Goal: Transaction & Acquisition: Purchase product/service

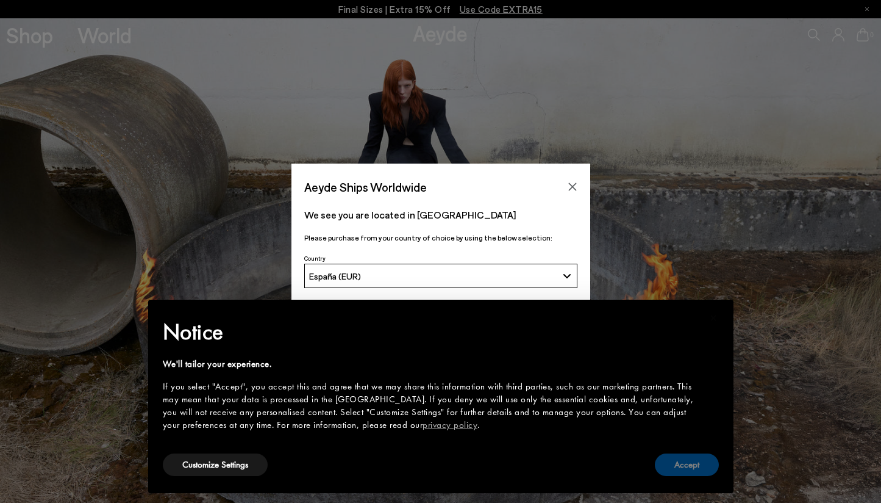
click at [688, 472] on button "Accept" at bounding box center [687, 464] width 64 height 23
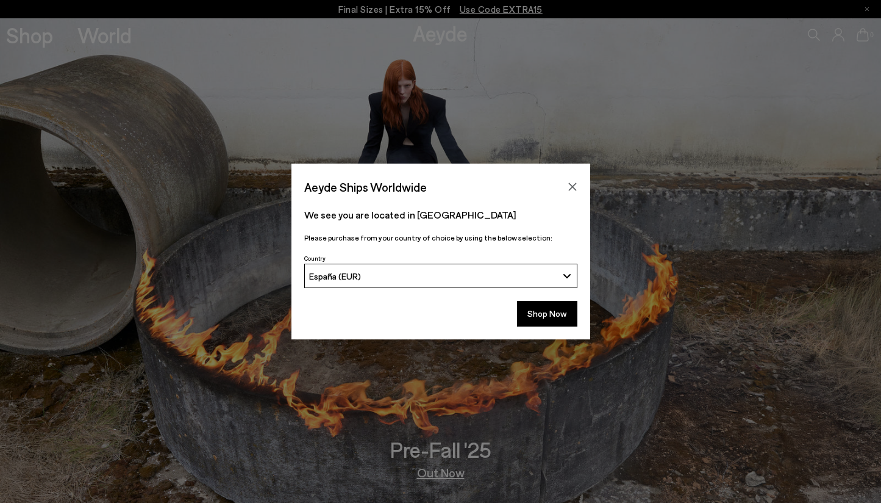
click at [510, 281] on button "España (EUR)" at bounding box center [440, 275] width 273 height 24
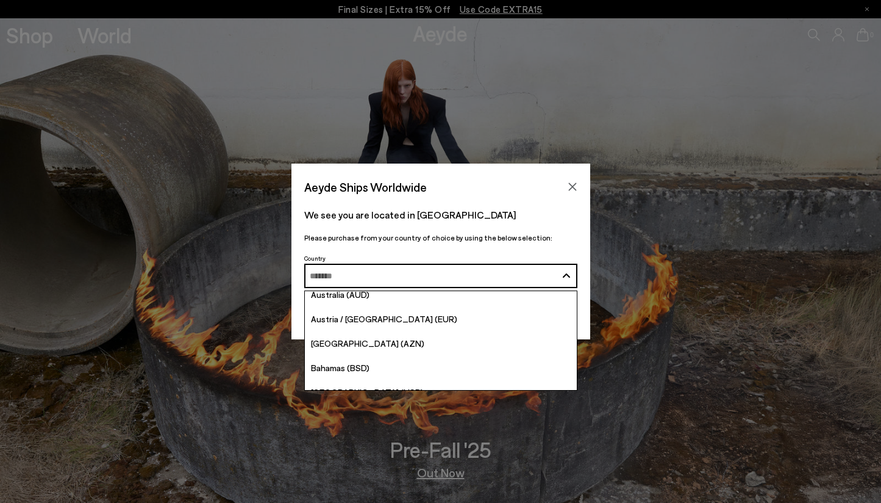
scroll to position [255, 0]
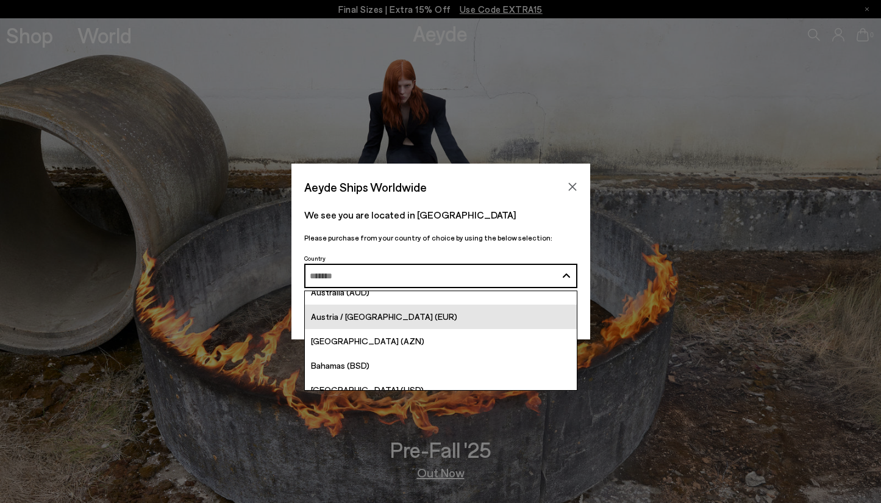
click at [412, 318] on link "Austria / [GEOGRAPHIC_DATA] (EUR)" at bounding box center [441, 316] width 272 height 24
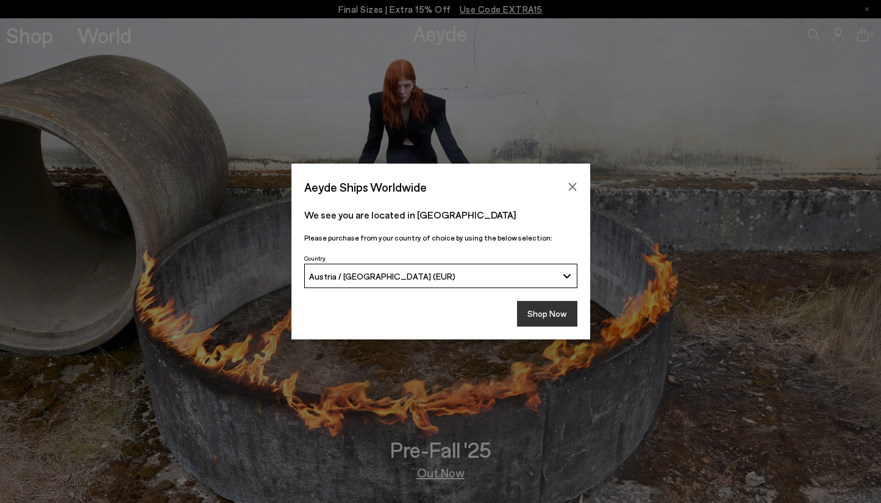
click at [545, 312] on button "Shop Now" at bounding box center [547, 314] width 60 height 26
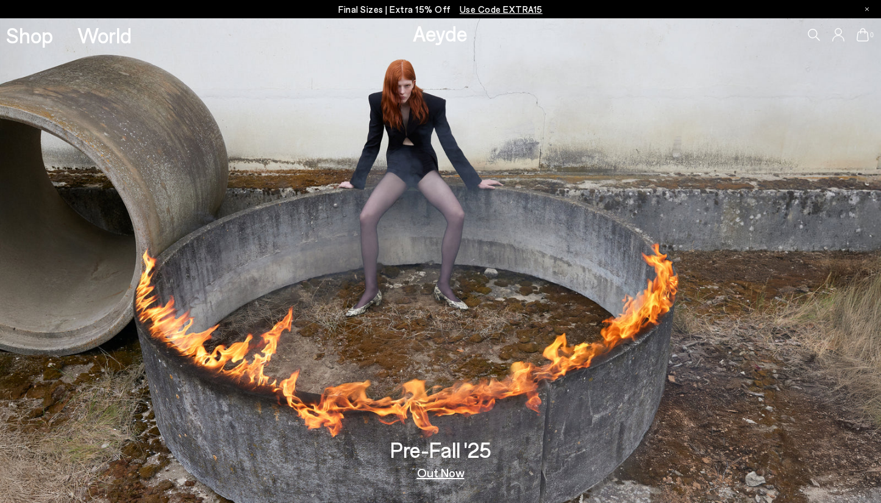
click at [437, 468] on link "Out Now" at bounding box center [441, 472] width 48 height 12
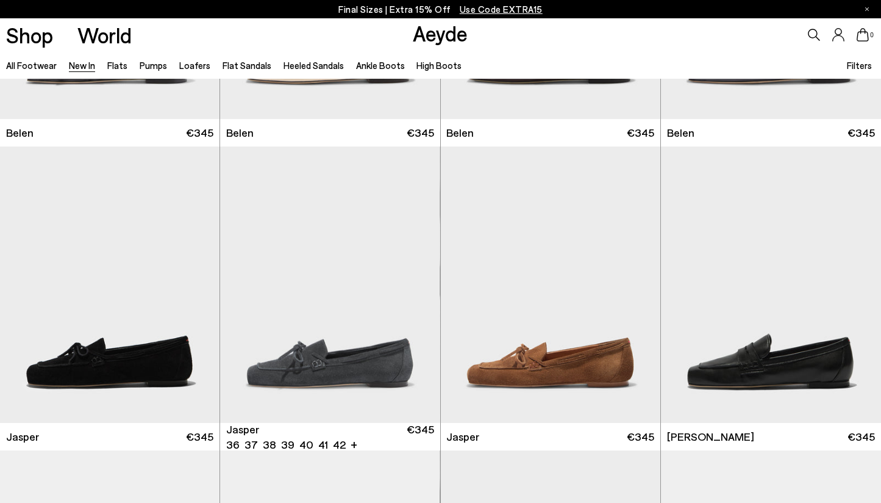
scroll to position [53, 0]
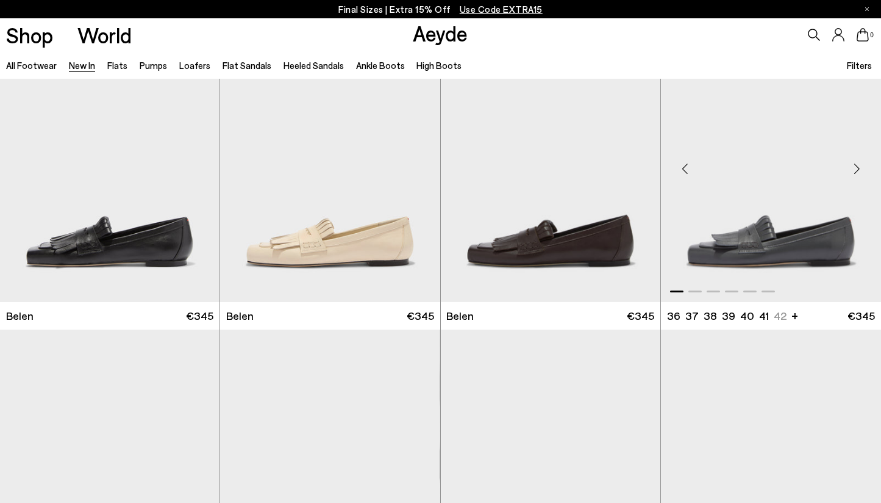
click at [767, 264] on img "1 / 6" at bounding box center [771, 164] width 220 height 276
click at [730, 252] on img "1 / 6" at bounding box center [771, 164] width 220 height 276
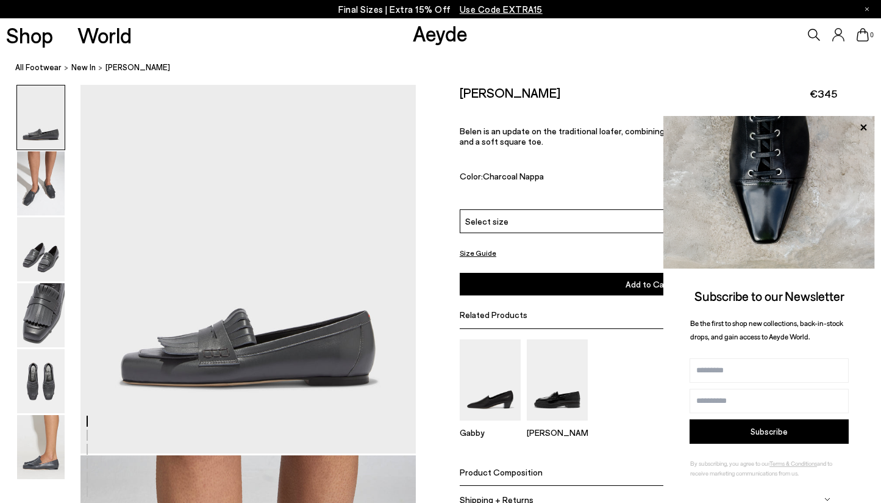
scroll to position [80, 0]
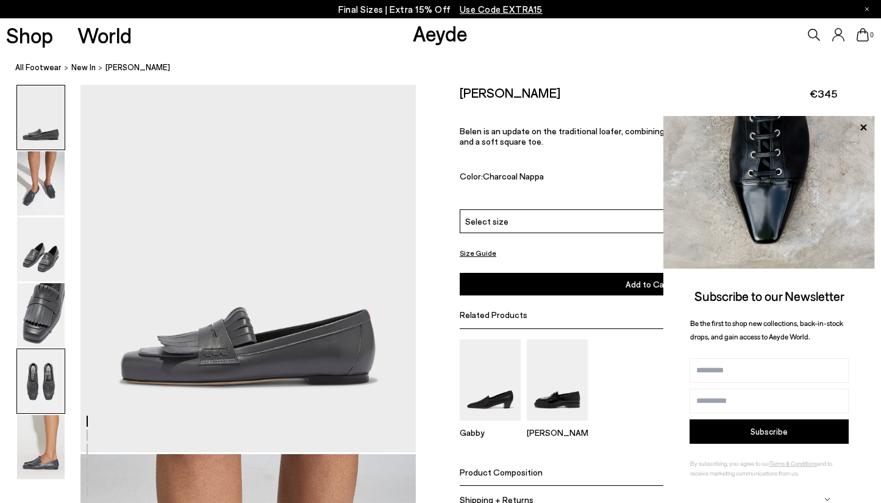
click at [28, 387] on img at bounding box center [41, 381] width 48 height 64
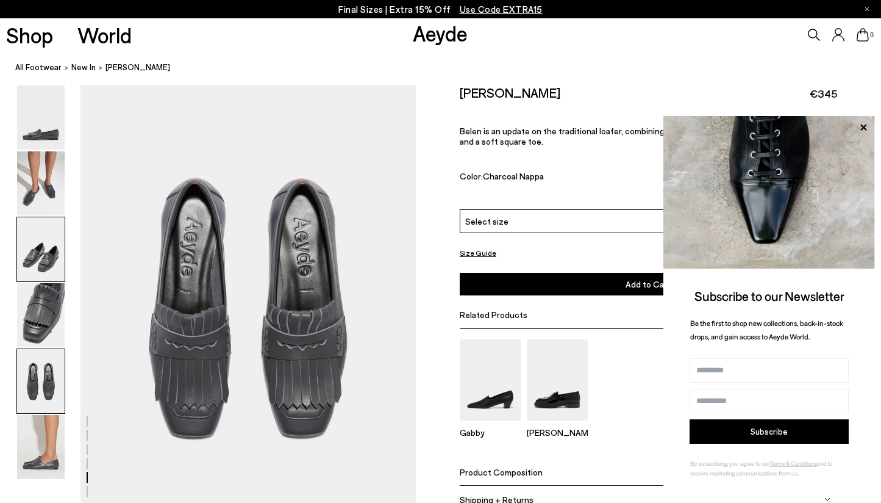
click at [47, 248] on img at bounding box center [41, 249] width 48 height 64
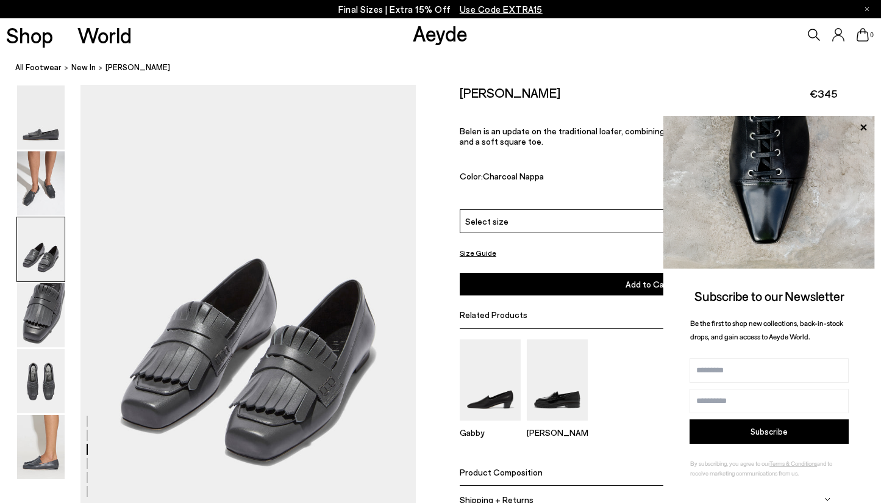
scroll to position [898, 0]
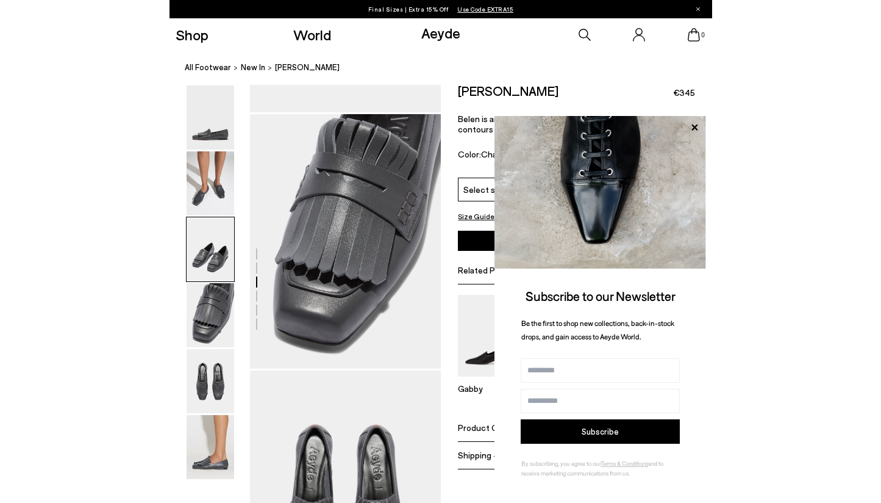
scroll to position [932, 0]
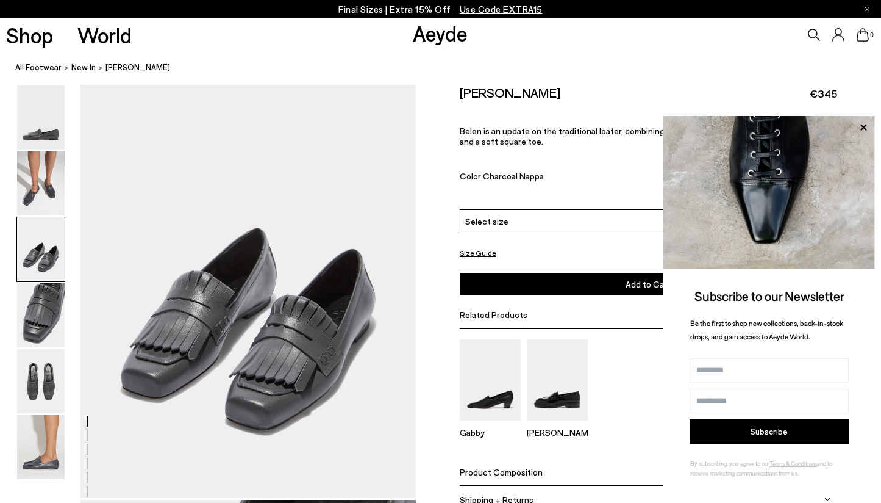
click at [197, 303] on div at bounding box center [208, 498] width 416 height 2691
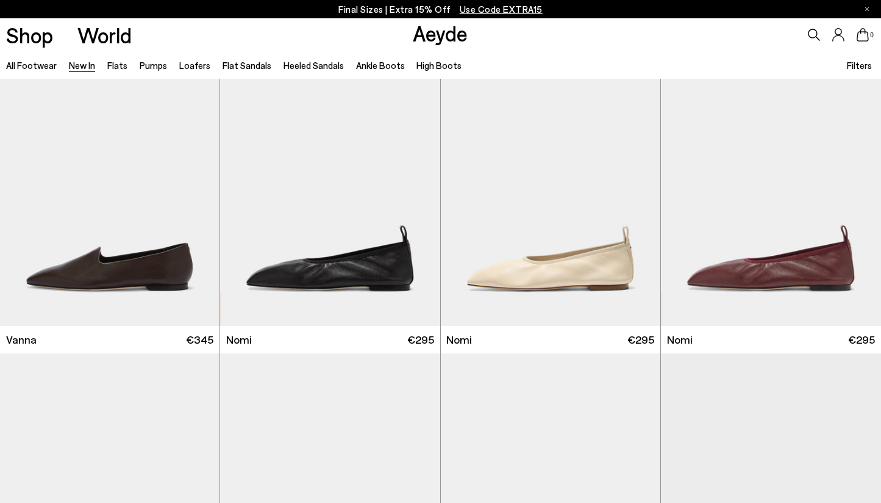
scroll to position [1857, 0]
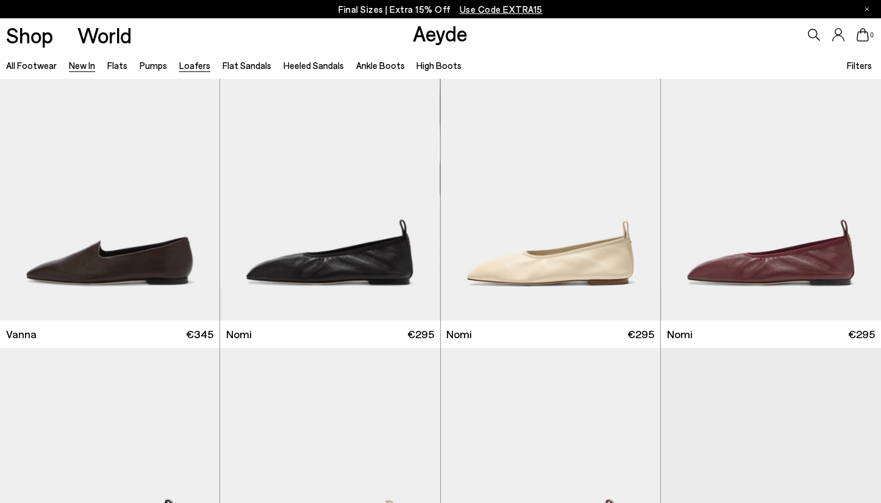
click at [197, 64] on link "Loafers" at bounding box center [194, 65] width 31 height 11
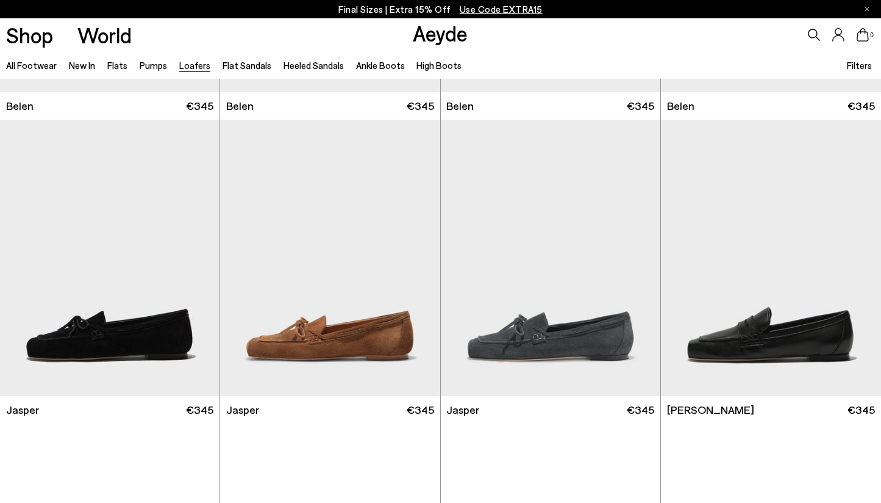
scroll to position [263, 0]
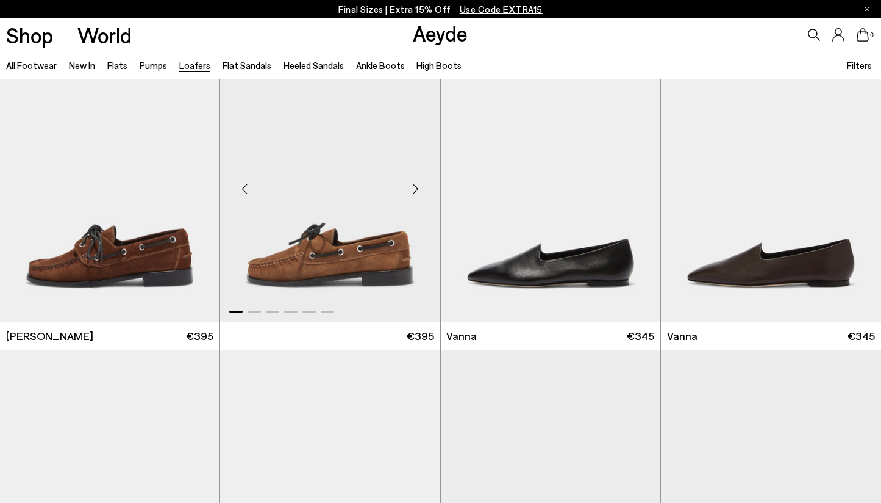
scroll to position [1137, 0]
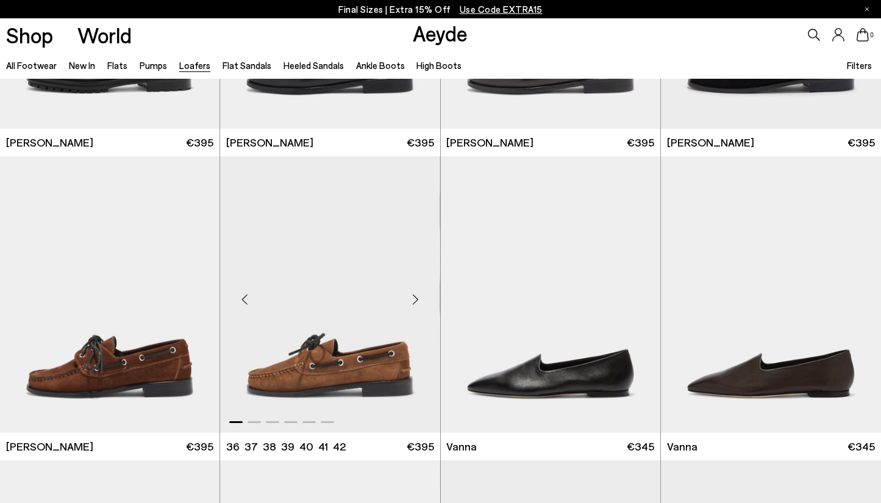
click at [341, 279] on img "1 / 6" at bounding box center [330, 294] width 220 height 276
click at [350, 374] on img "1 / 6" at bounding box center [330, 294] width 220 height 276
